Goal: Find specific page/section: Find specific page/section

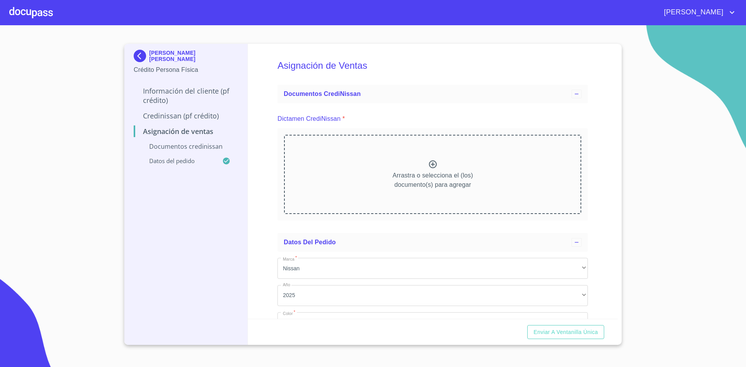
scroll to position [77, 0]
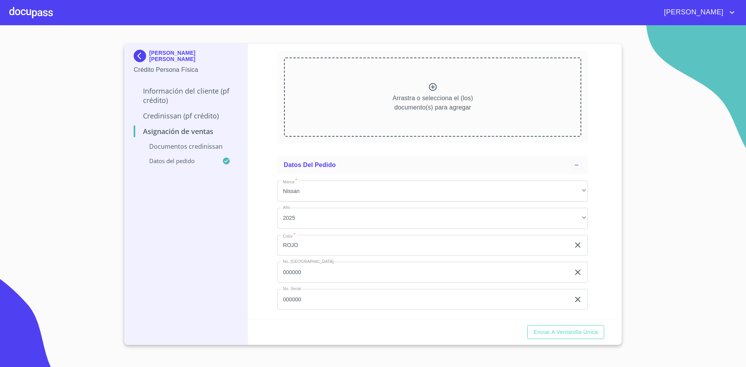
click at [18, 13] on div at bounding box center [31, 12] width 44 height 25
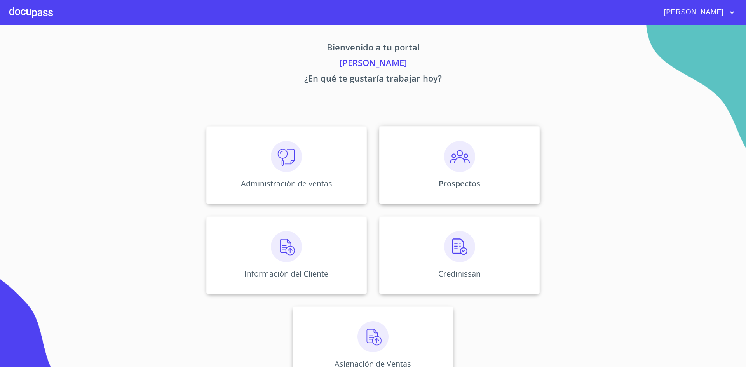
click at [450, 171] on img at bounding box center [459, 156] width 31 height 31
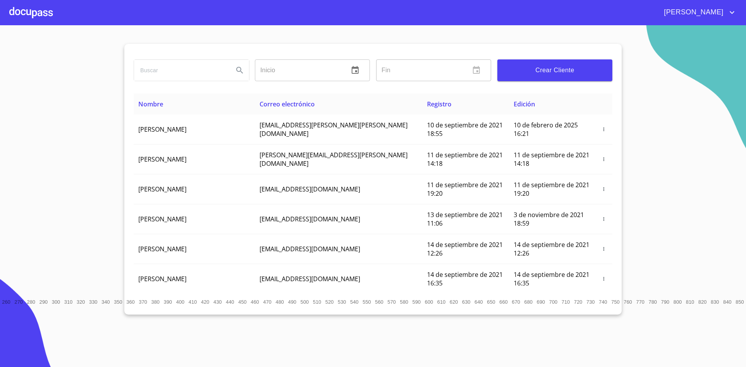
click at [181, 73] on input "search" at bounding box center [180, 70] width 93 height 21
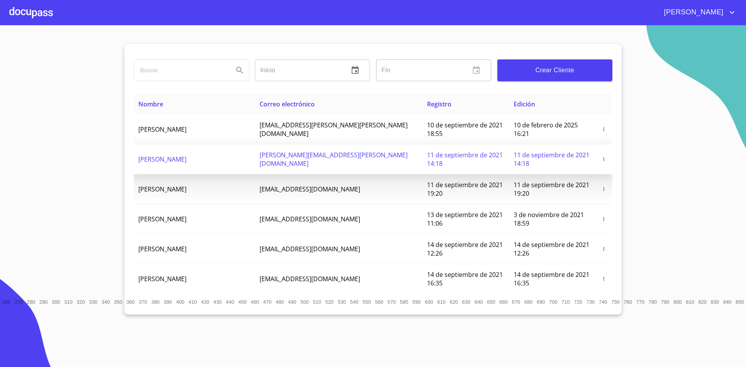
click at [172, 155] on span "[PERSON_NAME]" at bounding box center [162, 159] width 48 height 9
click at [154, 155] on span "[PERSON_NAME]" at bounding box center [162, 159] width 48 height 9
click at [169, 155] on span "[PERSON_NAME]" at bounding box center [162, 159] width 48 height 9
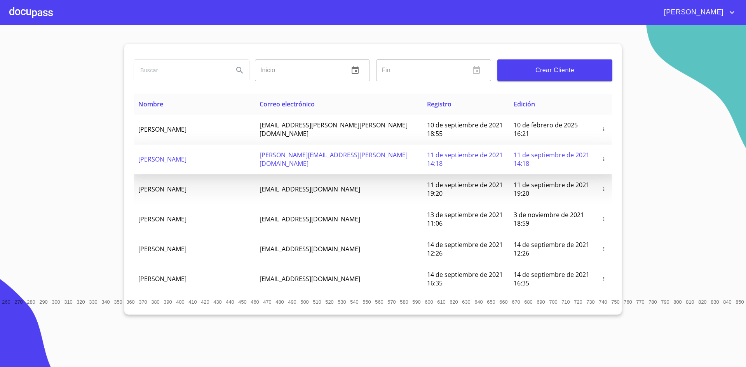
click at [601, 157] on icon "button" at bounding box center [603, 159] width 5 height 5
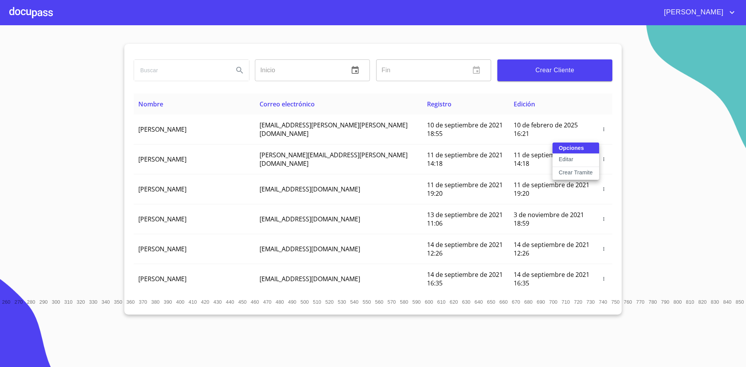
click at [36, 14] on div at bounding box center [373, 183] width 746 height 367
click at [32, 14] on div at bounding box center [31, 12] width 44 height 25
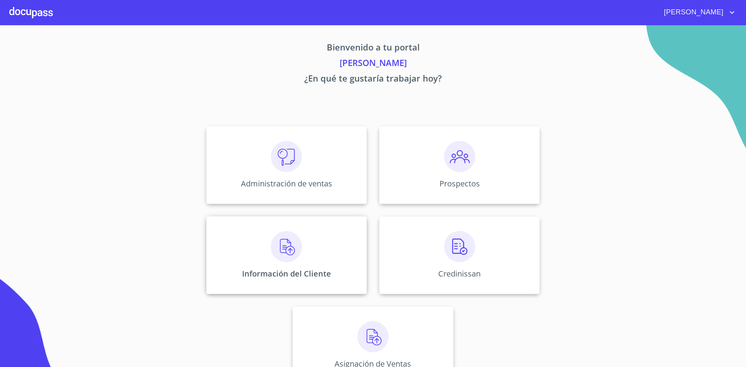
click at [295, 253] on img at bounding box center [286, 246] width 31 height 31
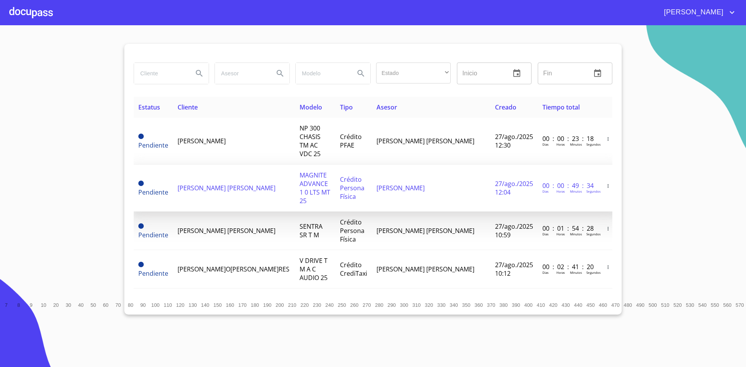
click at [201, 184] on span "[PERSON_NAME] [PERSON_NAME]" at bounding box center [227, 188] width 98 height 9
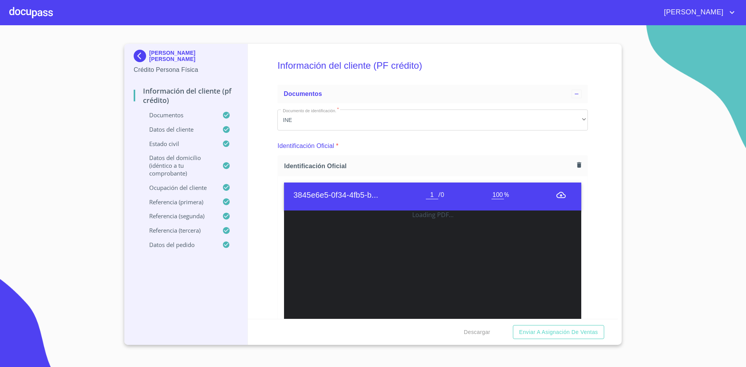
scroll to position [156, 0]
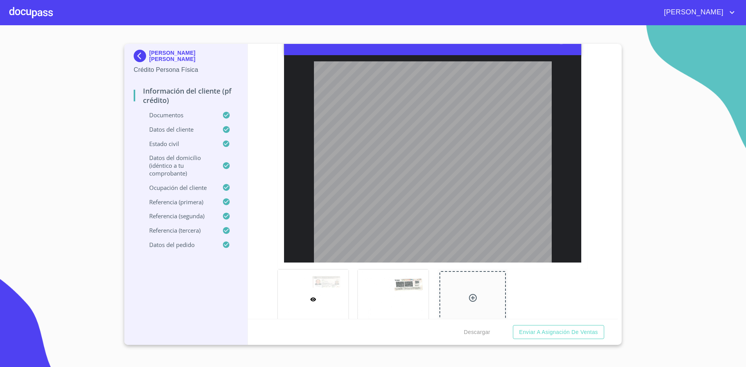
click at [557, 44] on icon "menu" at bounding box center [561, 39] width 9 height 9
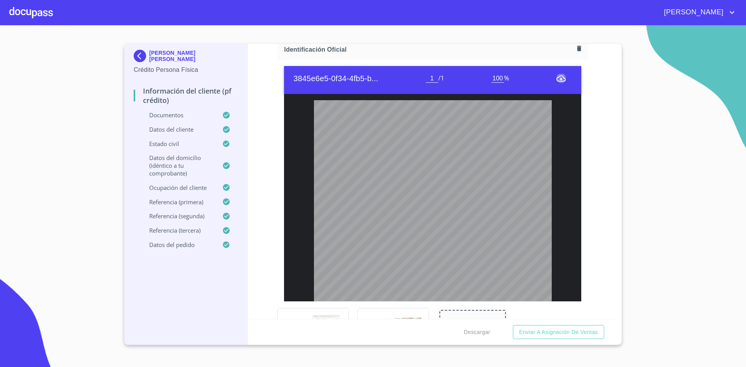
click at [557, 78] on icon "menu" at bounding box center [561, 78] width 9 height 6
click at [557, 74] on button "menu" at bounding box center [561, 78] width 9 height 9
